Goal: Task Accomplishment & Management: Manage account settings

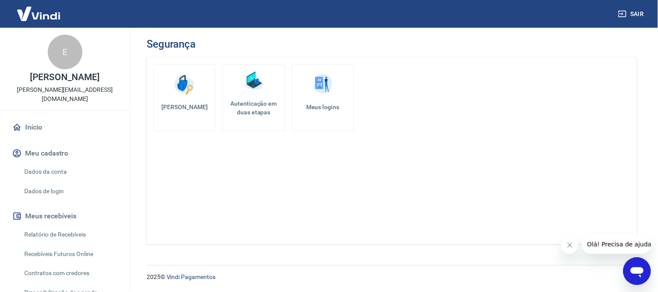
click at [262, 92] on img at bounding box center [254, 81] width 26 height 26
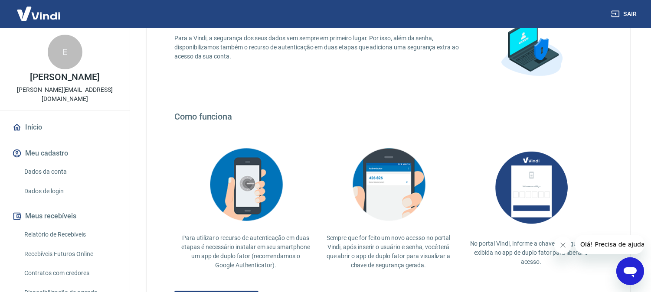
scroll to position [96, 0]
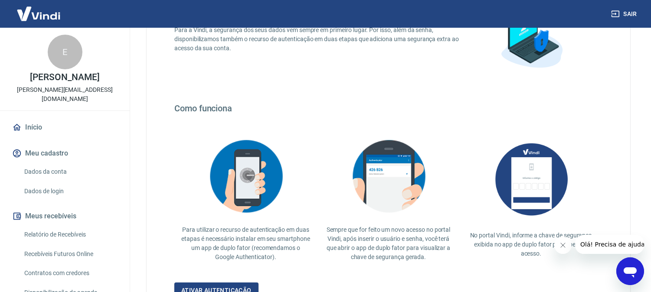
click at [561, 244] on icon "Fechar mensagem da empresa" at bounding box center [563, 245] width 4 height 4
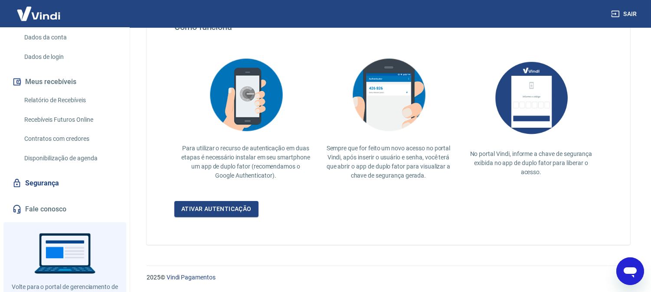
scroll to position [156, 0]
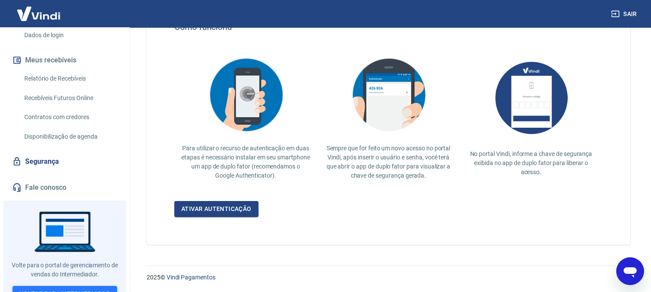
click at [77, 286] on link "Voltar para Intermediador" at bounding box center [65, 294] width 105 height 16
